Goal: Navigation & Orientation: Find specific page/section

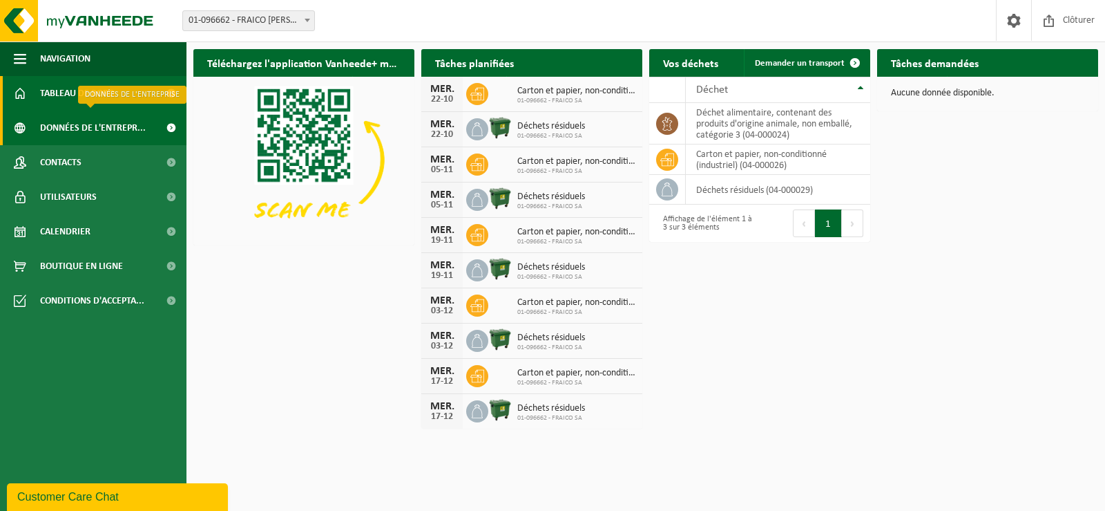
click at [97, 124] on span "Données de l'entrepr..." at bounding box center [93, 128] width 106 height 35
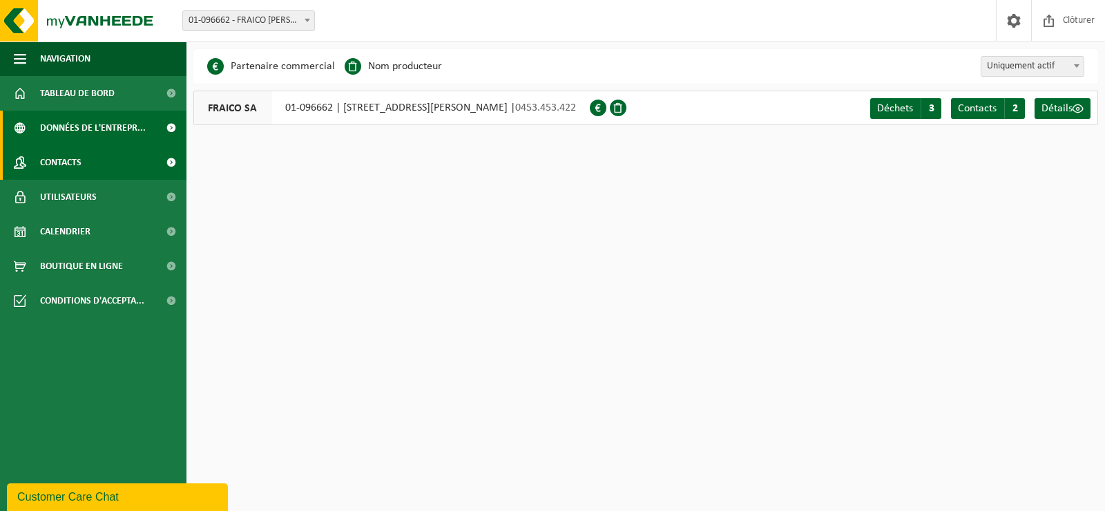
click at [63, 161] on span "Contacts" at bounding box center [60, 162] width 41 height 35
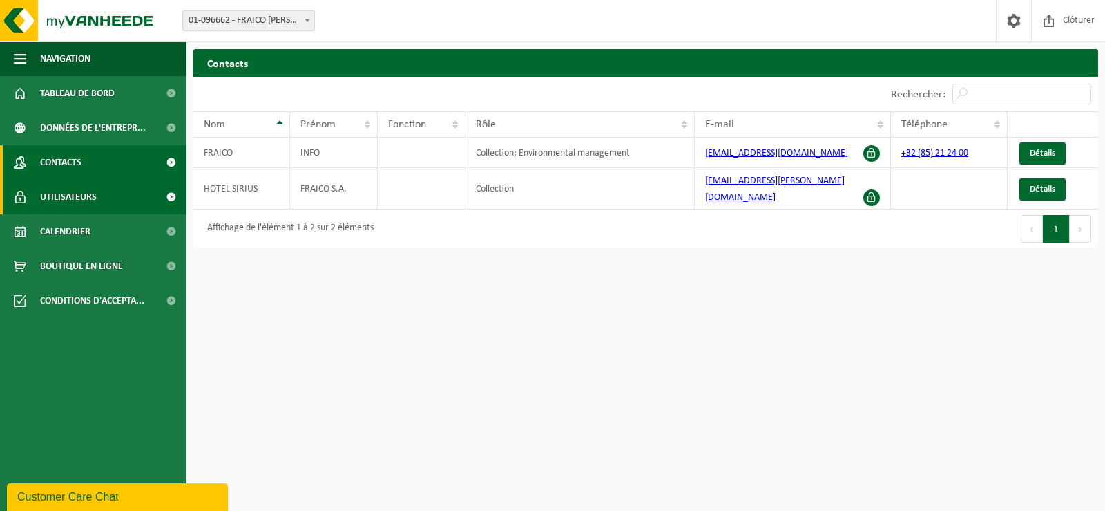
click at [59, 195] on span "Utilisateurs" at bounding box center [68, 197] width 57 height 35
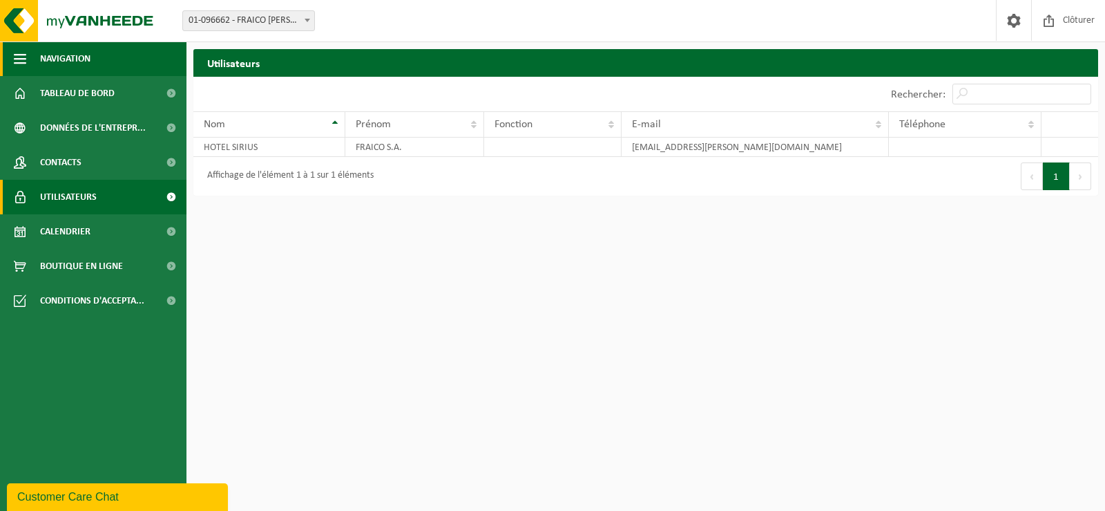
click at [73, 55] on span "Navigation" at bounding box center [65, 58] width 50 height 35
